Goal: Transaction & Acquisition: Book appointment/travel/reservation

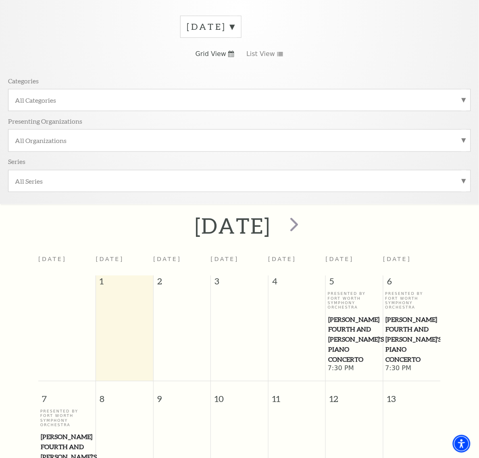
scroll to position [172, 0]
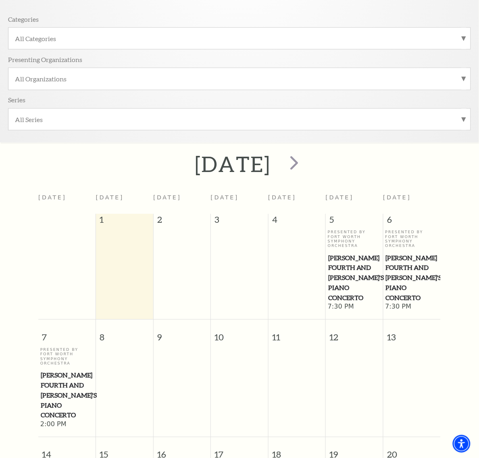
drag, startPoint x: 414, startPoint y: 384, endPoint x: 430, endPoint y: 386, distance: 16.6
drag, startPoint x: 430, startPoint y: 386, endPoint x: 413, endPoint y: 386, distance: 16.9
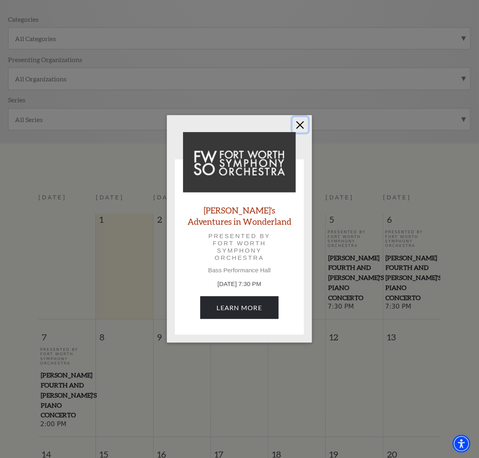
drag, startPoint x: 305, startPoint y: 126, endPoint x: 293, endPoint y: 133, distance: 13.4
click at [305, 125] on button "Close" at bounding box center [300, 124] width 15 height 15
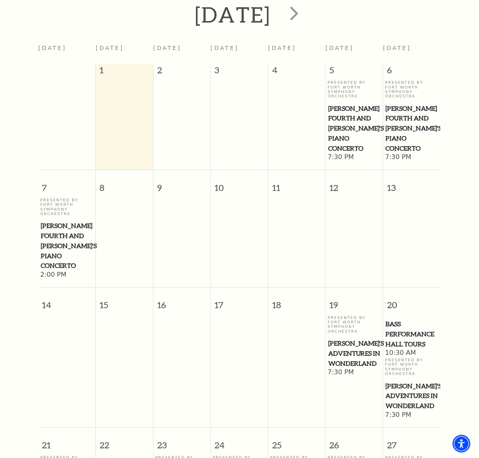
scroll to position [324, 0]
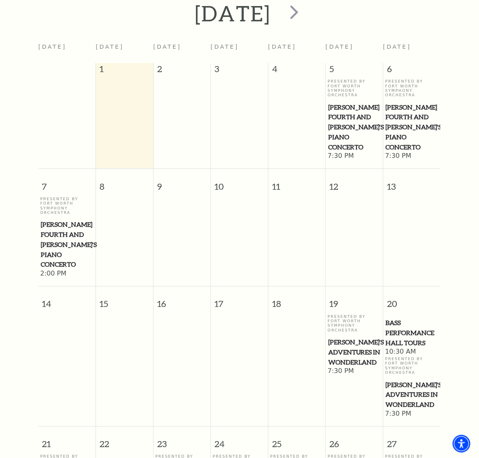
drag, startPoint x: 66, startPoint y: 334, endPoint x: 39, endPoint y: 339, distance: 27.4
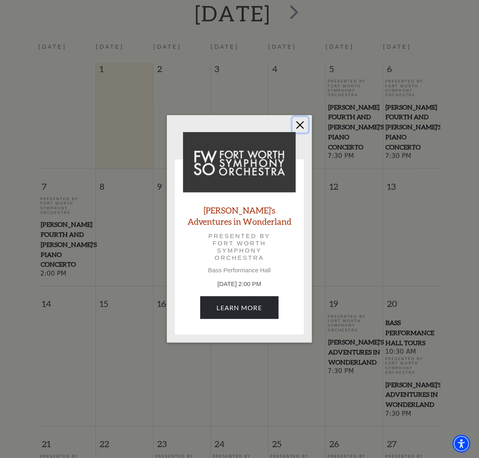
drag, startPoint x: 303, startPoint y: 117, endPoint x: 299, endPoint y: 118, distance: 4.1
click at [303, 117] on button "Close" at bounding box center [300, 124] width 15 height 15
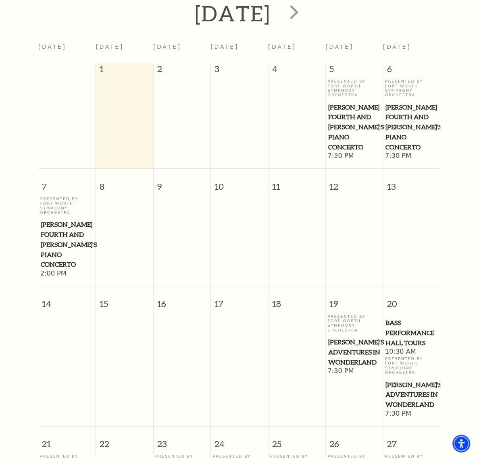
drag, startPoint x: 169, startPoint y: 332, endPoint x: 168, endPoint y: 342, distance: 10.2
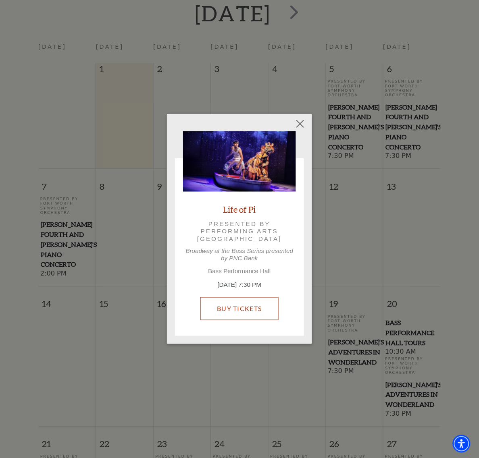
drag, startPoint x: 210, startPoint y: 292, endPoint x: 210, endPoint y: 308, distance: 16.1
click at [302, 125] on button "Close" at bounding box center [300, 123] width 15 height 15
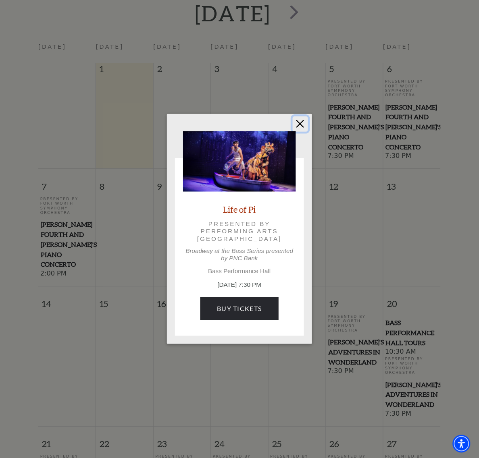
click at [303, 121] on button "Close" at bounding box center [300, 123] width 15 height 15
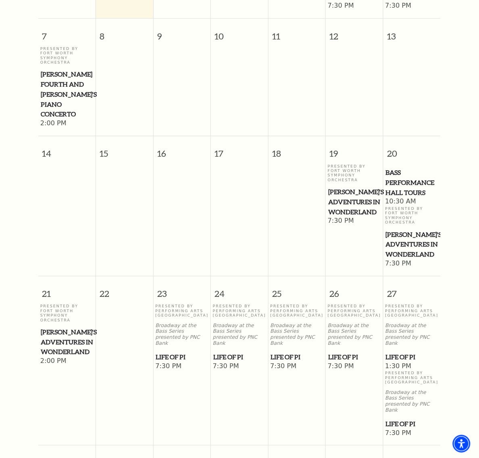
scroll to position [475, 0]
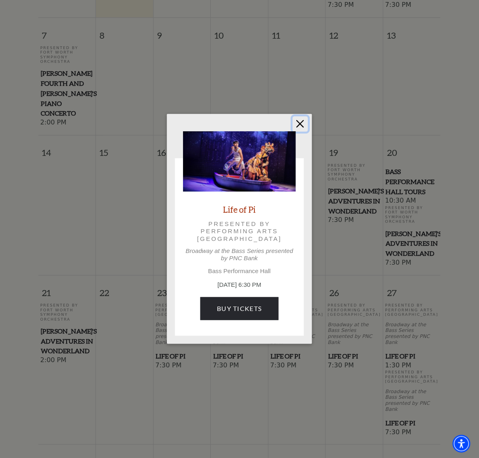
click at [303, 123] on button "Close" at bounding box center [300, 123] width 15 height 15
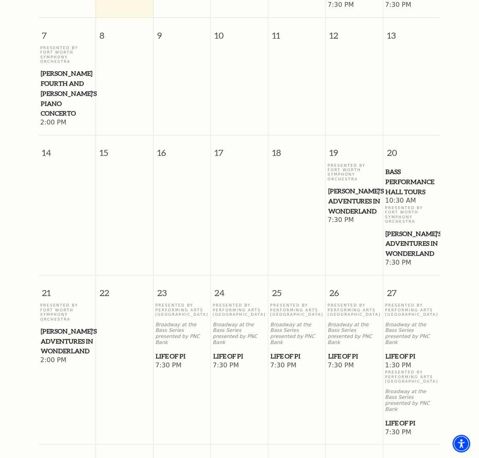
drag, startPoint x: 283, startPoint y: 141, endPoint x: 263, endPoint y: 144, distance: 20.8
drag, startPoint x: 262, startPoint y: 144, endPoint x: 39, endPoint y: 210, distance: 233.0
click at [39, 303] on td "Presented By Fort Worth Symphony Orchestra Alice's Adventures in Wonderland 2:0…" at bounding box center [67, 370] width 58 height 134
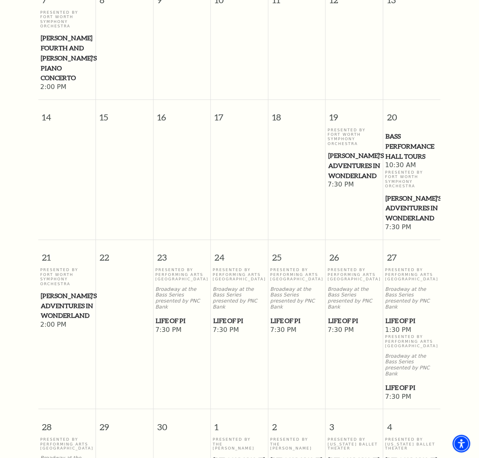
scroll to position [525, 0]
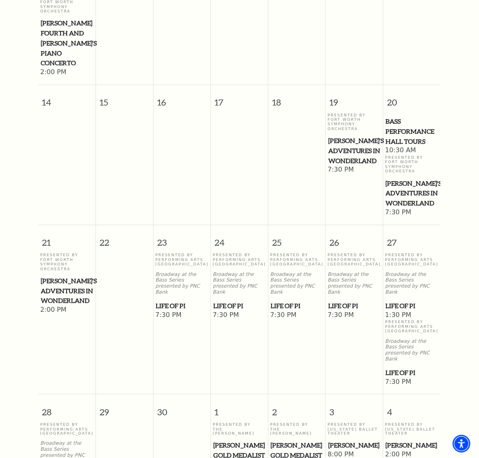
click at [336, 441] on span "[PERSON_NAME]" at bounding box center [354, 446] width 52 height 10
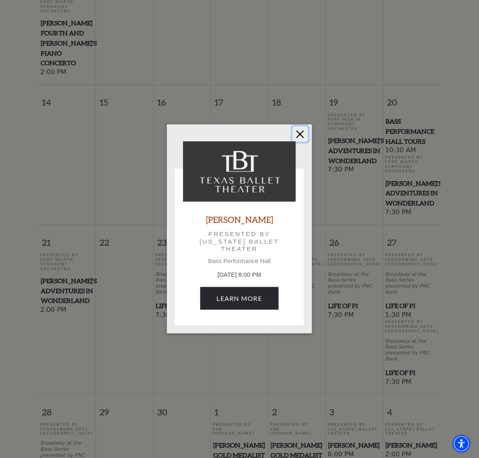
click at [296, 131] on button "Close" at bounding box center [300, 134] width 15 height 15
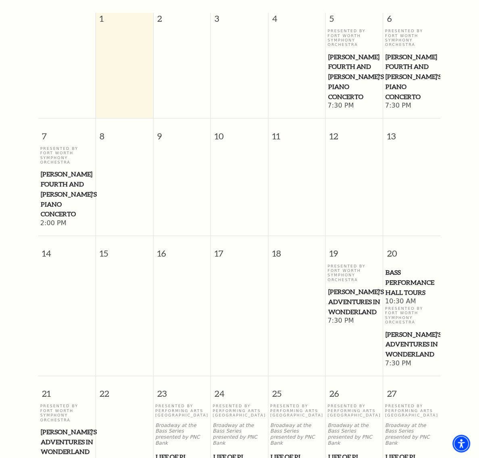
scroll to position [122, 0]
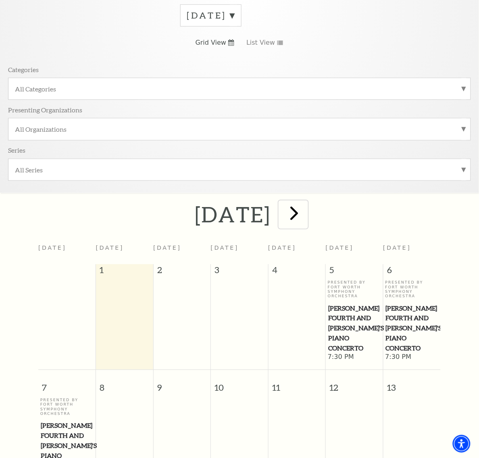
click at [305, 202] on span "next" at bounding box center [293, 213] width 23 height 23
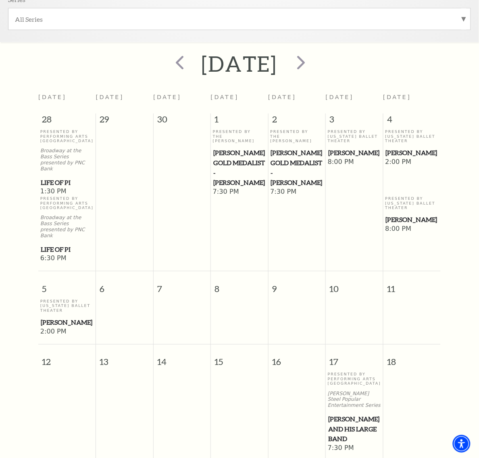
scroll to position [273, 0]
click at [353, 414] on span "[PERSON_NAME] and his Large Band" at bounding box center [354, 429] width 52 height 30
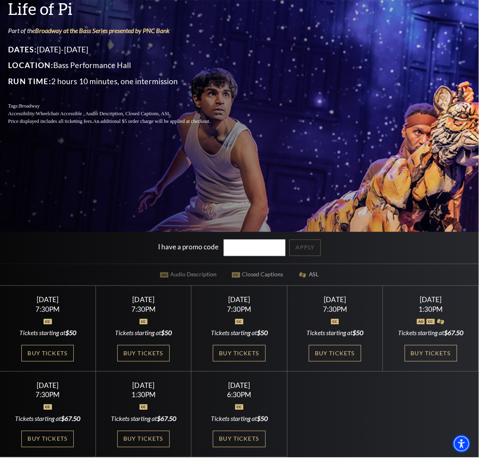
scroll to position [151, 0]
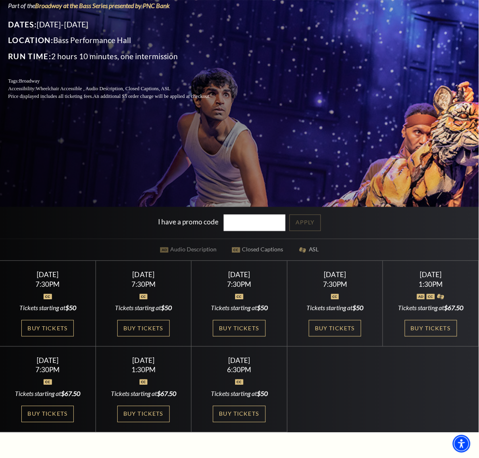
drag, startPoint x: 125, startPoint y: 328, endPoint x: 105, endPoint y: 236, distance: 94.9
click at [105, 223] on div "I have a promo code Apply" at bounding box center [239, 223] width 479 height 32
drag, startPoint x: 133, startPoint y: 333, endPoint x: 134, endPoint y: 297, distance: 36.7
click at [133, 333] on link "Buy Tickets" at bounding box center [143, 328] width 52 height 17
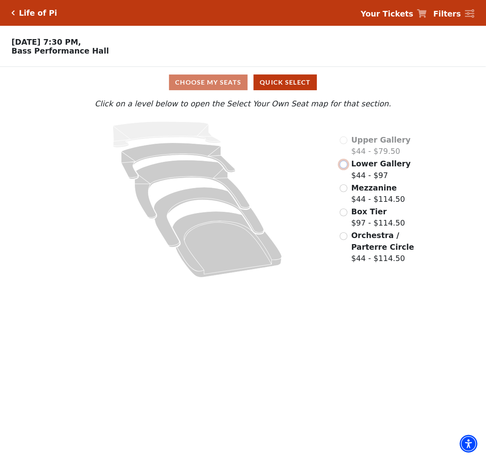
click at [345, 164] on input "Lower Gallery$44 - $97\a" at bounding box center [344, 165] width 8 height 8
click at [343, 144] on input "Upper Gallery$44 - $97\a" at bounding box center [344, 141] width 8 height 8
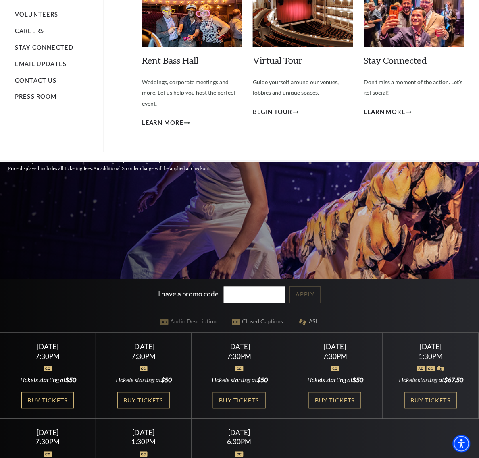
scroll to position [101, 0]
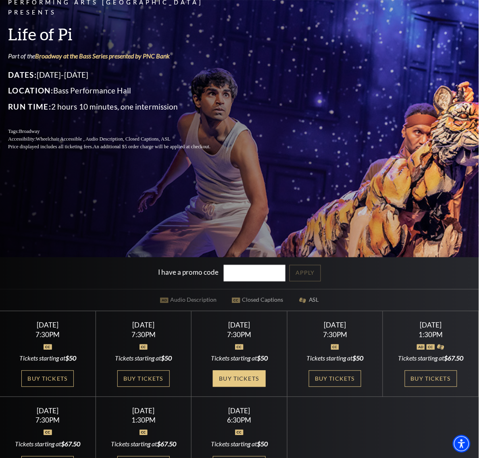
click at [213, 387] on link "Buy Tickets" at bounding box center [239, 379] width 52 height 17
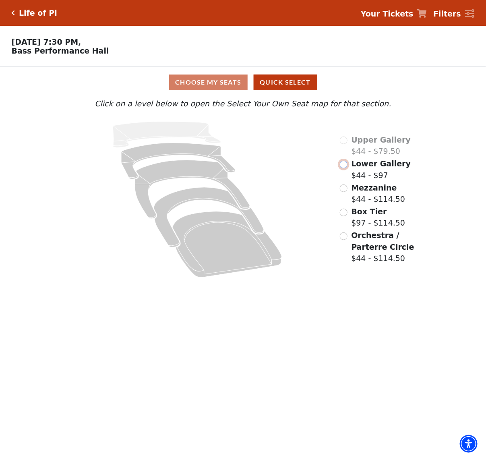
click at [345, 168] on input "Lower Gallery$44 - $97\a" at bounding box center [344, 165] width 8 height 8
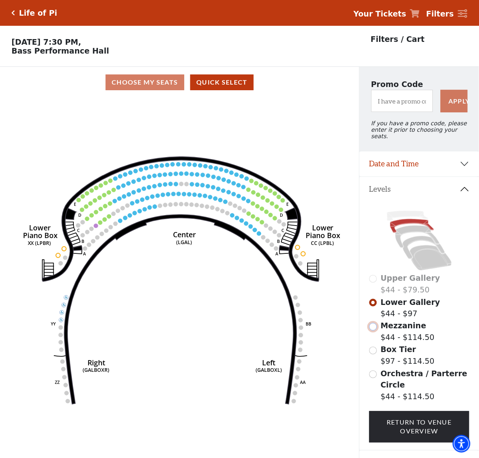
click at [371, 326] on input "Mezzanine$44 - $114.50\a" at bounding box center [373, 327] width 8 height 8
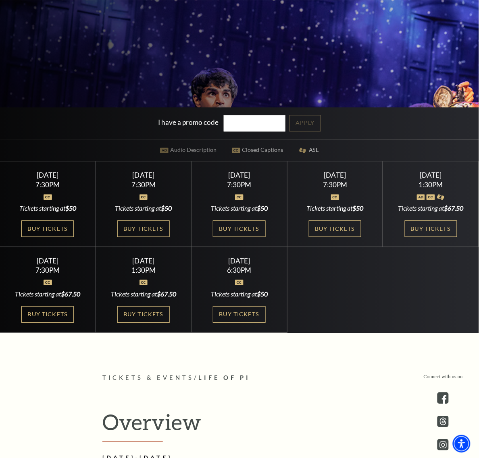
scroll to position [252, 0]
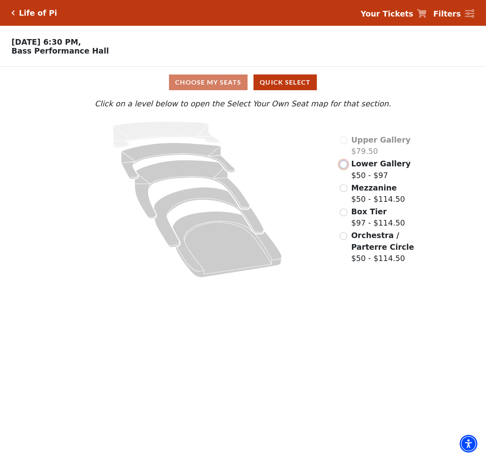
click at [347, 167] on input "Lower Gallery$50 - $97\a" at bounding box center [344, 165] width 8 height 8
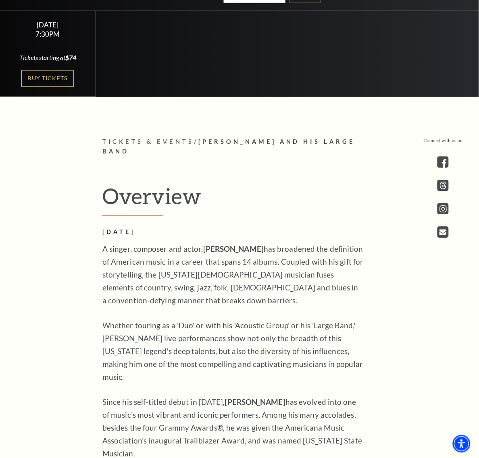
scroll to position [457, 0]
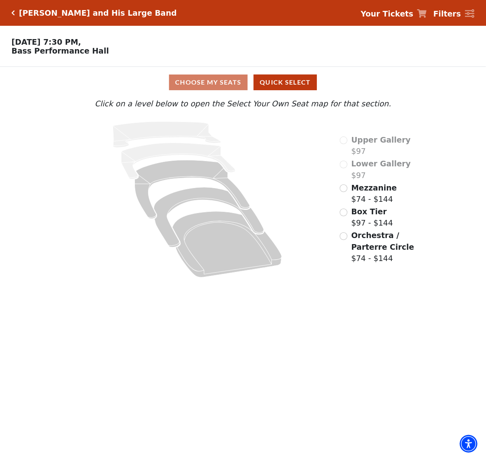
click at [361, 237] on span "Orchestra / Parterre Circle" at bounding box center [383, 241] width 63 height 21
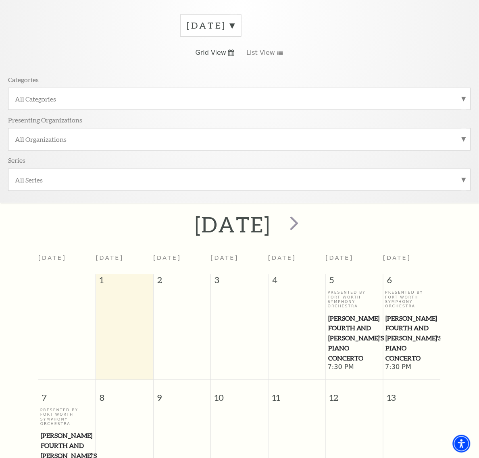
scroll to position [72, 0]
